Goal: Task Accomplishment & Management: Complete application form

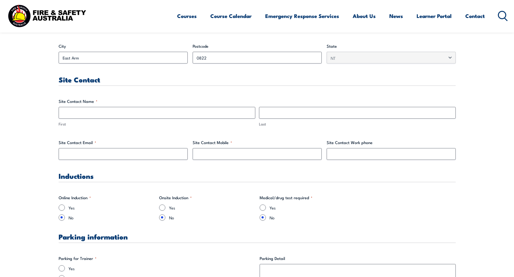
scroll to position [282, 0]
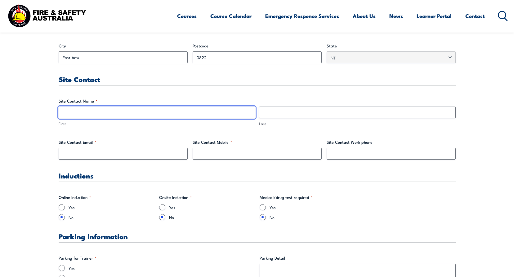
click at [77, 112] on input "First" at bounding box center [157, 113] width 197 height 12
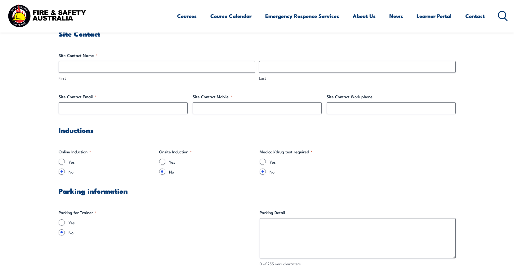
scroll to position [313, 0]
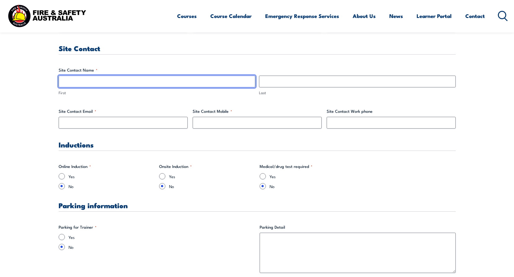
click at [85, 81] on input "First" at bounding box center [157, 82] width 197 height 12
type input "[PERSON_NAME]"
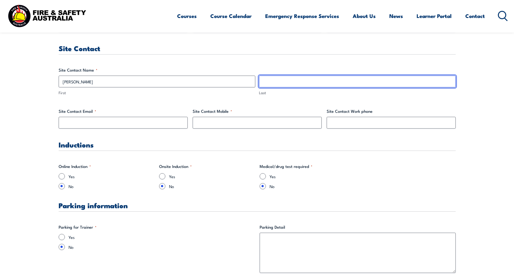
type input "Maregedze"
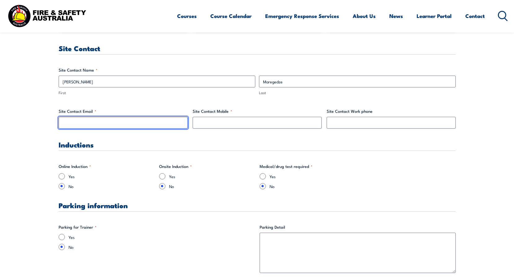
click at [90, 122] on input "Site Contact Email *" at bounding box center [123, 123] width 129 height 12
type input "[PERSON_NAME][EMAIL_ADDRESS][DOMAIN_NAME]"
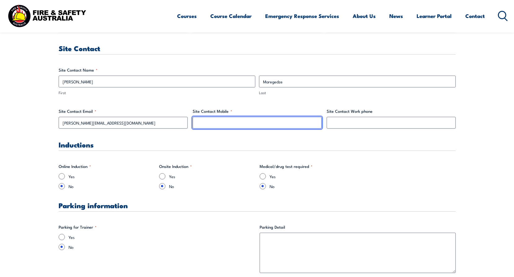
type input "0488062513"
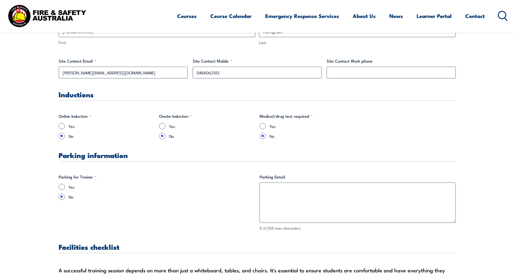
scroll to position [375, 0]
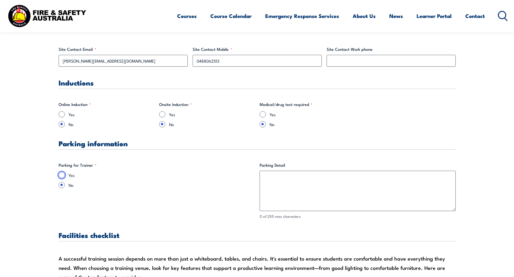
click at [60, 176] on input "Yes" at bounding box center [62, 175] width 6 height 6
radio input "true"
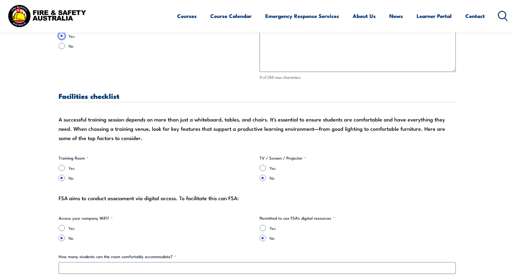
scroll to position [530, 0]
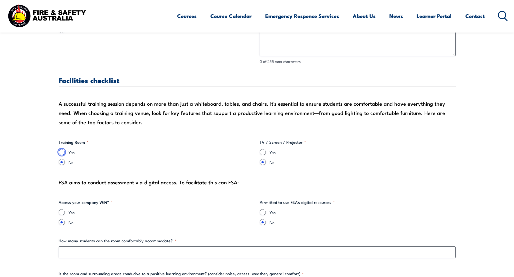
click at [61, 152] on input "Yes" at bounding box center [62, 152] width 6 height 6
radio input "true"
click at [60, 162] on input "No" at bounding box center [62, 162] width 6 height 6
radio input "true"
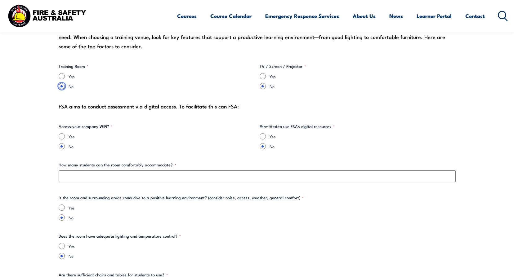
scroll to position [623, 0]
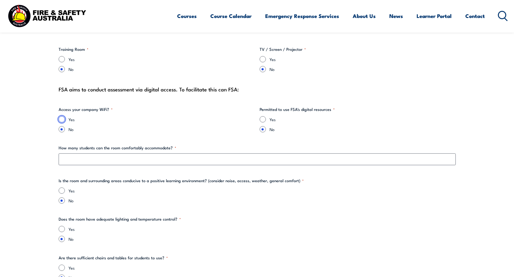
click at [62, 119] on input "Yes" at bounding box center [62, 119] width 6 height 6
radio input "true"
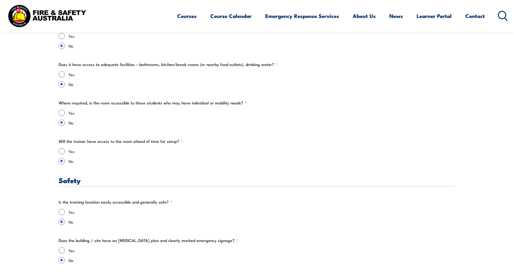
scroll to position [933, 0]
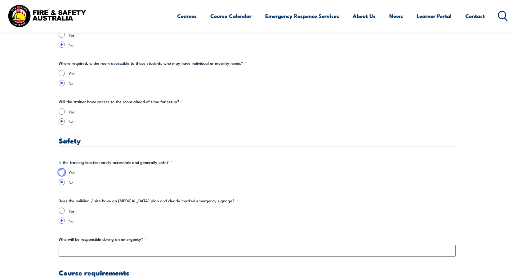
click at [61, 172] on input "Yes" at bounding box center [62, 172] width 6 height 6
radio input "true"
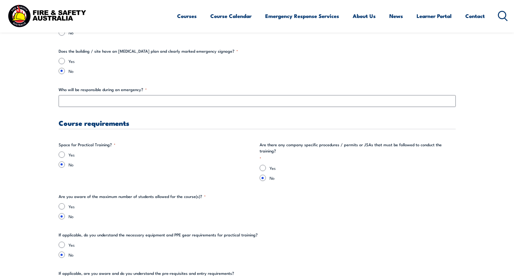
scroll to position [1088, 0]
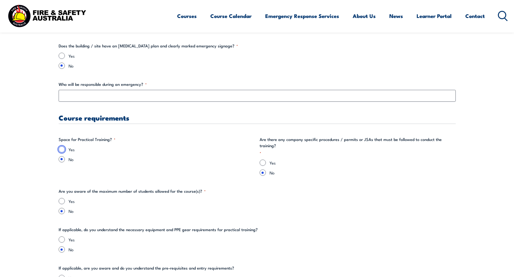
click at [62, 148] on input "Yes" at bounding box center [62, 149] width 6 height 6
radio input "true"
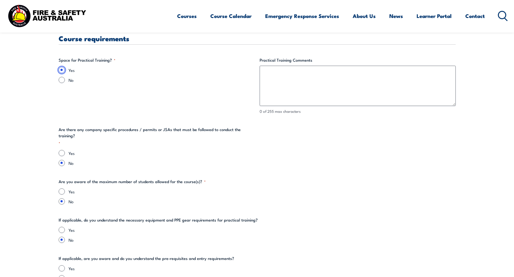
scroll to position [1181, 0]
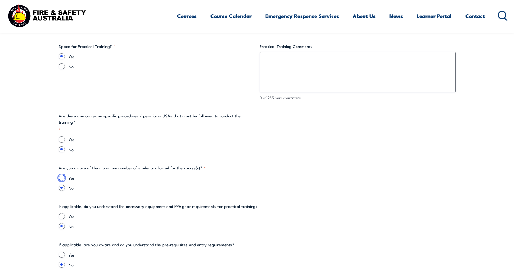
click at [63, 175] on input "Yes" at bounding box center [62, 178] width 6 height 6
radio input "true"
click at [62, 213] on input "Yes" at bounding box center [62, 216] width 6 height 6
radio input "true"
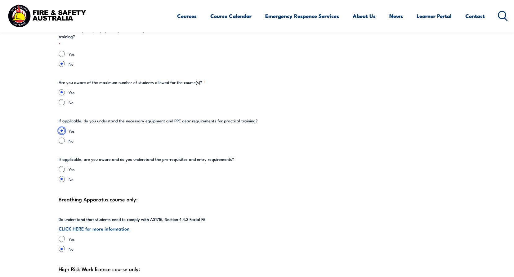
scroll to position [1274, 0]
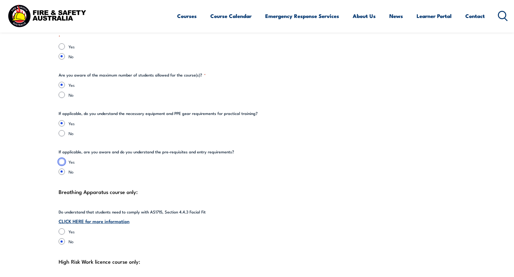
click at [62, 159] on input "Yes" at bounding box center [62, 162] width 6 height 6
radio input "true"
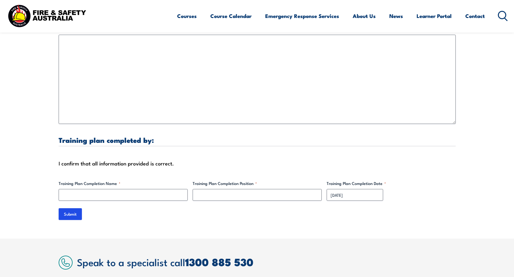
scroll to position [1835, 0]
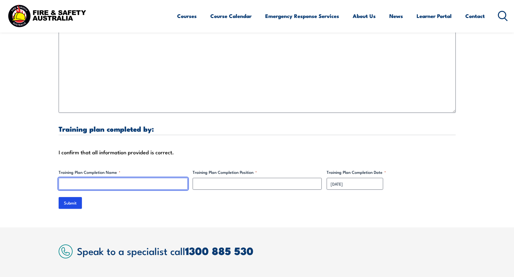
click at [108, 180] on input "Training Plan Completion Name *" at bounding box center [123, 184] width 129 height 12
type input "[PERSON_NAME] English"
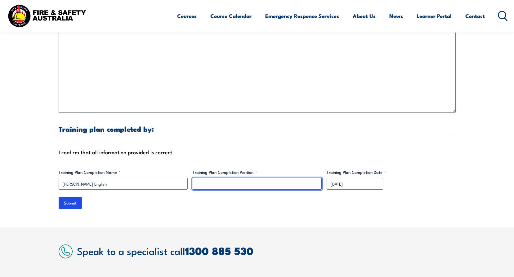
click at [209, 178] on input "Training Plan Completion Position *" at bounding box center [257, 184] width 129 height 12
type input "Compliance and Planning Officer"
click at [418, 179] on div "[DATE] DD slash MM slash YYYY" at bounding box center [390, 184] width 129 height 12
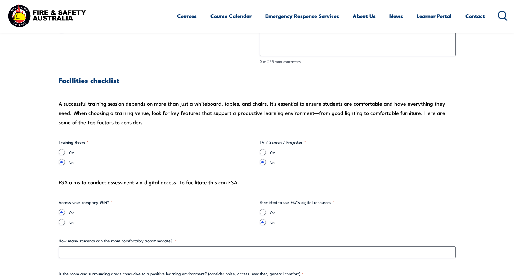
scroll to position [561, 0]
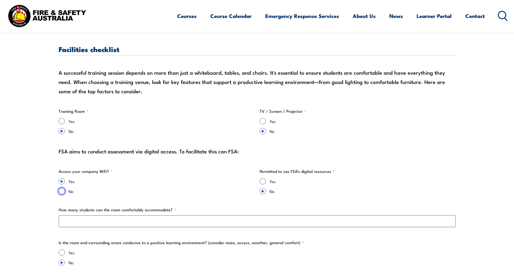
click at [60, 192] on input "No" at bounding box center [62, 191] width 6 height 6
radio input "true"
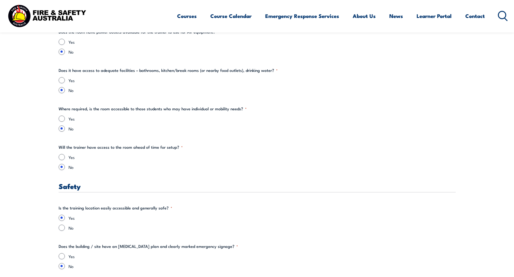
scroll to position [902, 0]
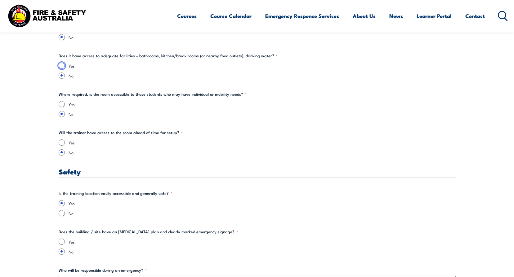
click at [59, 65] on input "Yes" at bounding box center [62, 66] width 6 height 6
radio input "true"
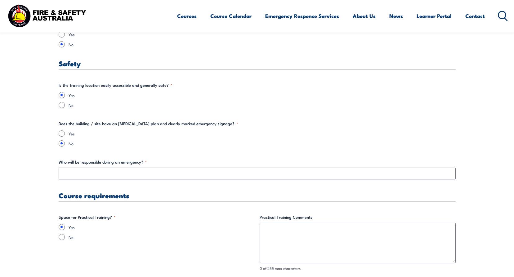
scroll to position [1026, 0]
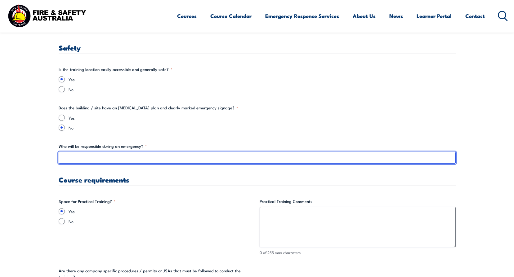
click at [75, 157] on input "Who will be responsible during an emergency? *" at bounding box center [257, 158] width 397 height 12
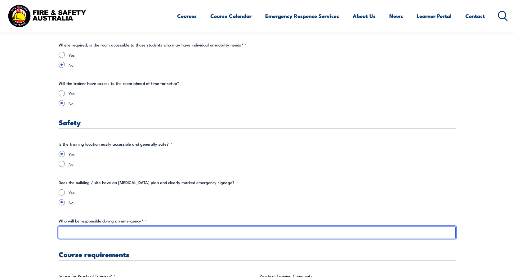
scroll to position [1016, 0]
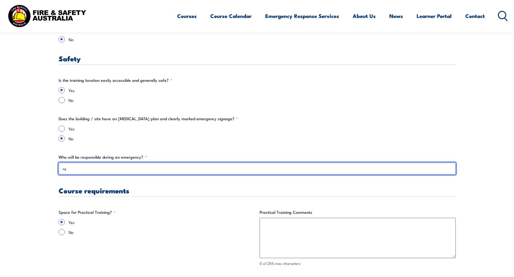
type input "r"
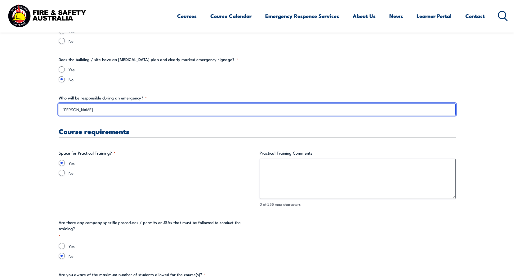
scroll to position [1078, 0]
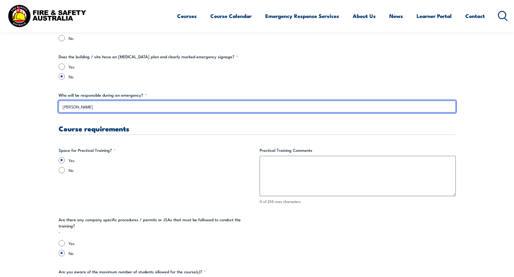
type input "[PERSON_NAME]"
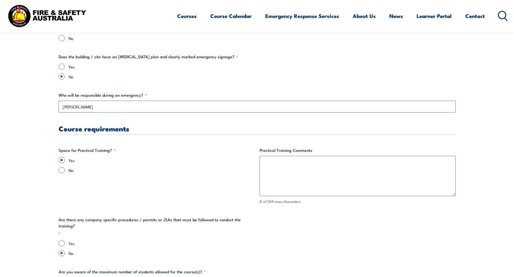
click at [159, 147] on fieldset "Space for Practical Training? * Yes No" at bounding box center [157, 175] width 196 height 57
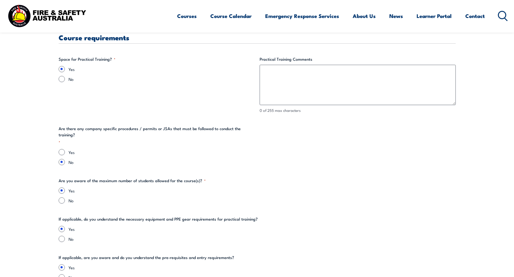
scroll to position [1171, 0]
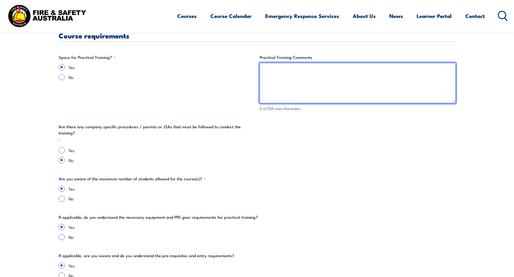
click at [285, 73] on textarea "Practical Training Comments" at bounding box center [357, 83] width 196 height 40
click at [316, 70] on textarea "Smoke room req" at bounding box center [357, 83] width 196 height 40
drag, startPoint x: 321, startPoint y: 72, endPoint x: 207, endPoint y: 70, distance: 113.8
paste textarea "As per Airnorth discussions, require live fire and smoke room training."
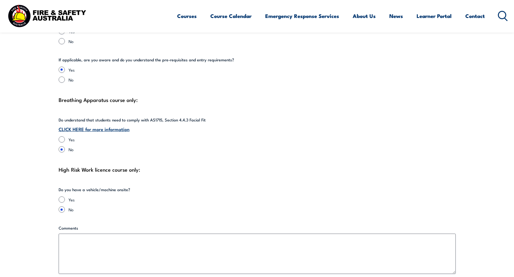
scroll to position [1388, 0]
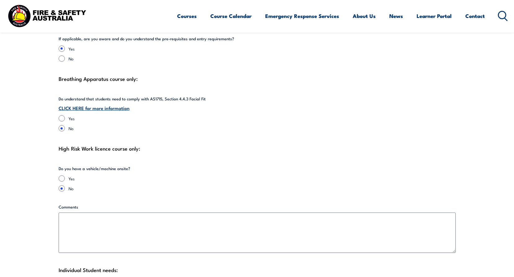
type textarea "As per Airnorth discussions, require live fire and smoke room training."
click at [112, 104] on link "CLICK HERE for more information" at bounding box center [94, 107] width 71 height 7
click at [62, 115] on input "Yes" at bounding box center [62, 118] width 6 height 6
radio input "true"
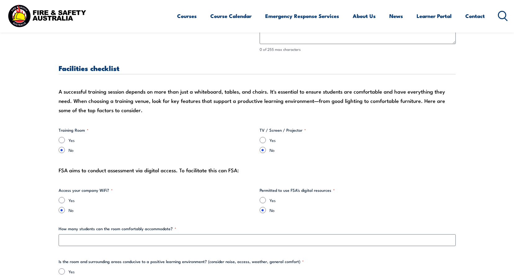
scroll to position [551, 0]
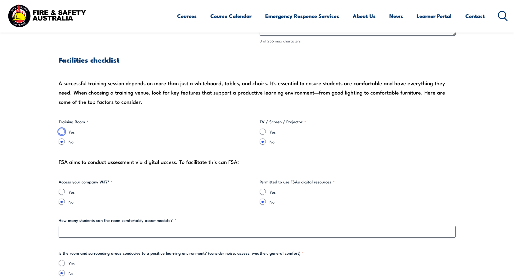
click at [61, 132] on input "Yes" at bounding box center [62, 132] width 6 height 6
radio input "true"
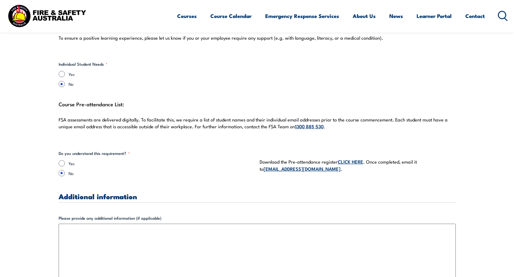
scroll to position [1667, 0]
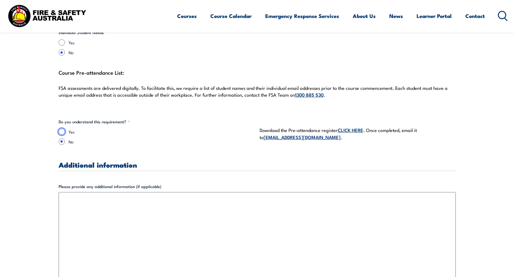
click at [63, 129] on input "Yes" at bounding box center [62, 132] width 6 height 6
radio input "true"
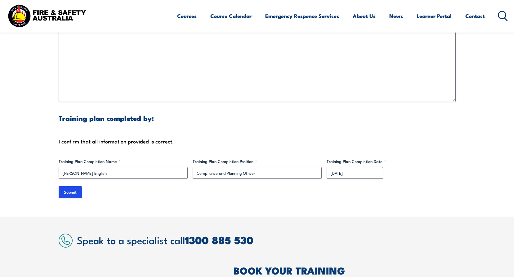
scroll to position [1853, 0]
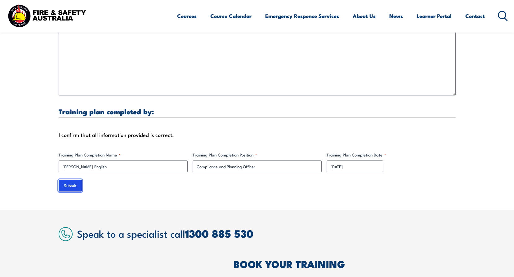
click at [70, 181] on input "Submit" at bounding box center [70, 186] width 23 height 12
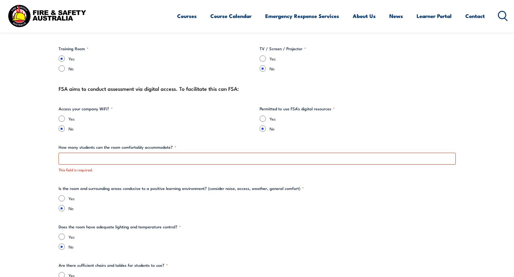
scroll to position [656, 0]
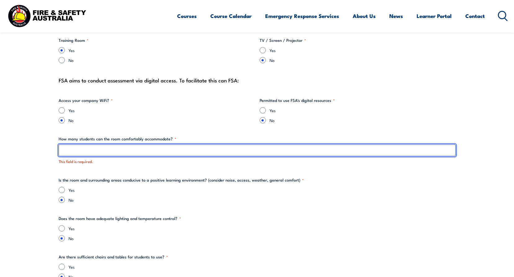
click at [91, 150] on input "How many students can the room comfortably accommodate? *" at bounding box center [257, 150] width 397 height 12
click at [72, 150] on input "How many students can the room comfortably accommodate? *" at bounding box center [257, 150] width 397 height 12
type input "10"
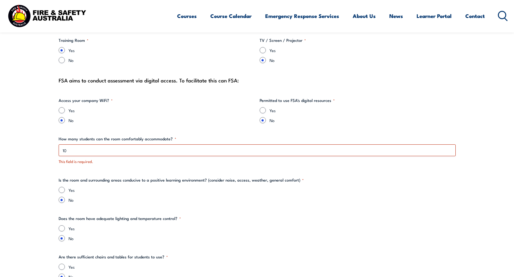
click at [413, 200] on label "No" at bounding box center [262, 200] width 387 height 6
click at [65, 200] on input "No" at bounding box center [62, 200] width 6 height 6
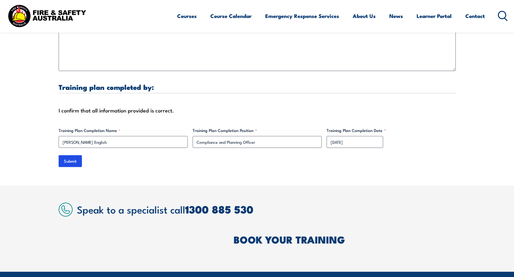
scroll to position [1901, 0]
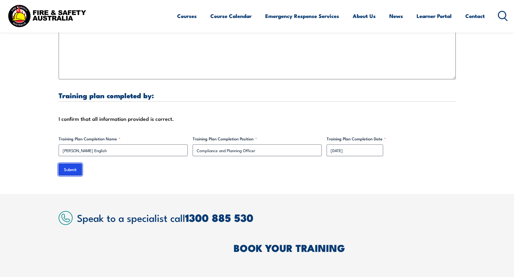
click at [68, 164] on input "Submit" at bounding box center [70, 170] width 23 height 12
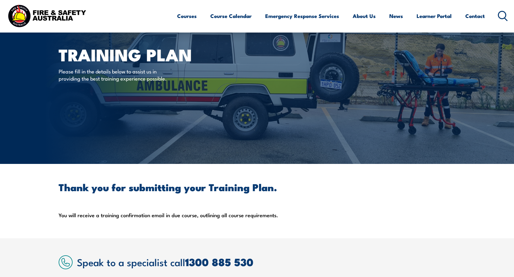
scroll to position [0, 0]
